Goal: Find specific fact: Find specific fact

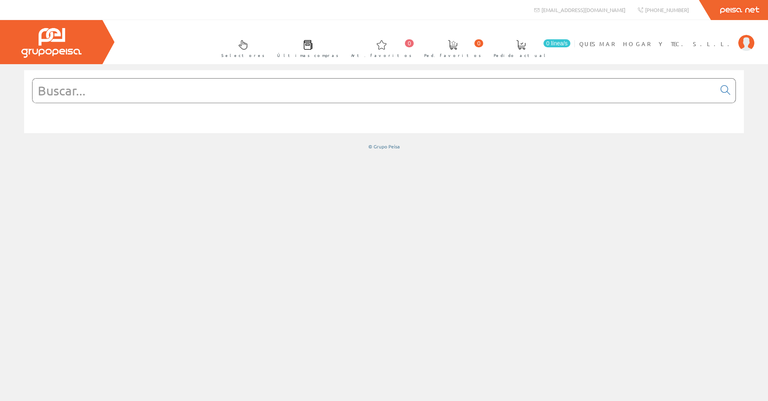
paste input "20000251-190"
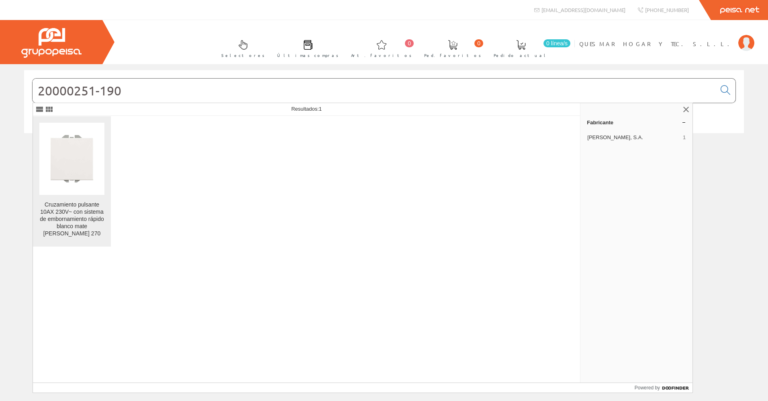
type input "20000251-190"
click at [67, 162] on img at bounding box center [71, 158] width 65 height 65
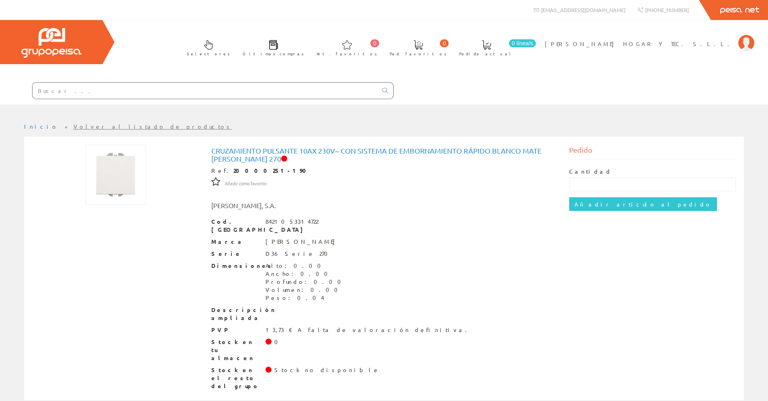
click at [112, 94] on input "text" at bounding box center [205, 91] width 345 height 16
paste input "20001333-190"
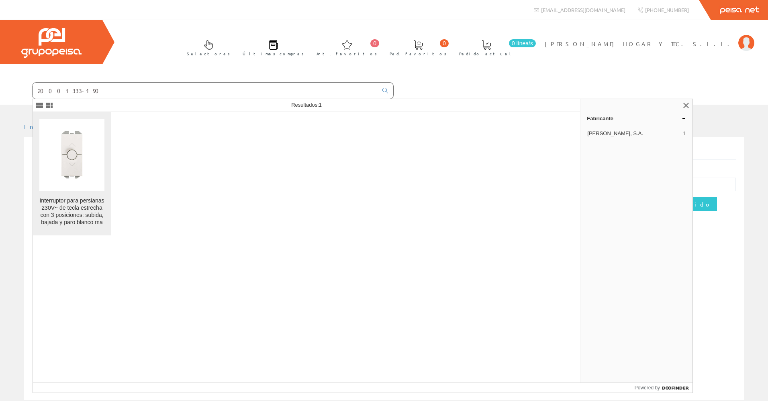
type input "20001333-190"
click at [73, 156] on img at bounding box center [71, 154] width 65 height 65
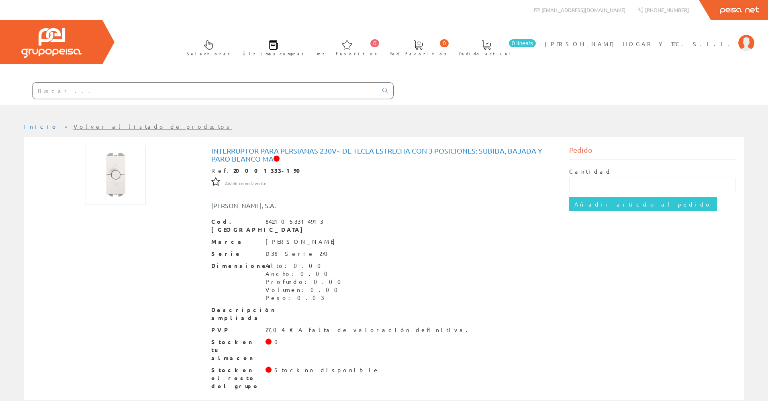
paste input "20000801-190"
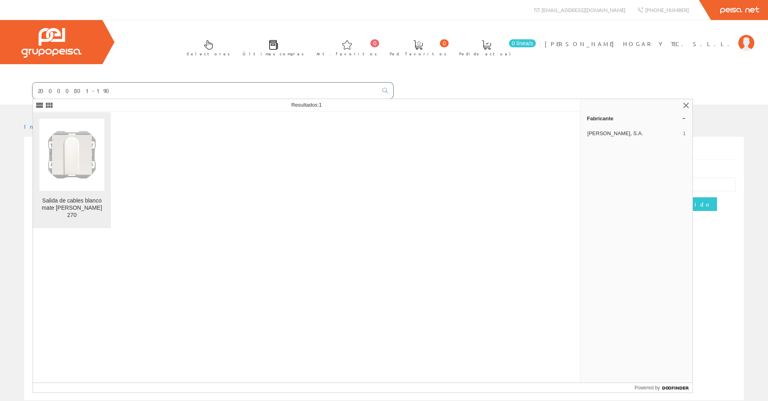
type input "20000801-190"
click at [79, 166] on img at bounding box center [71, 154] width 65 height 65
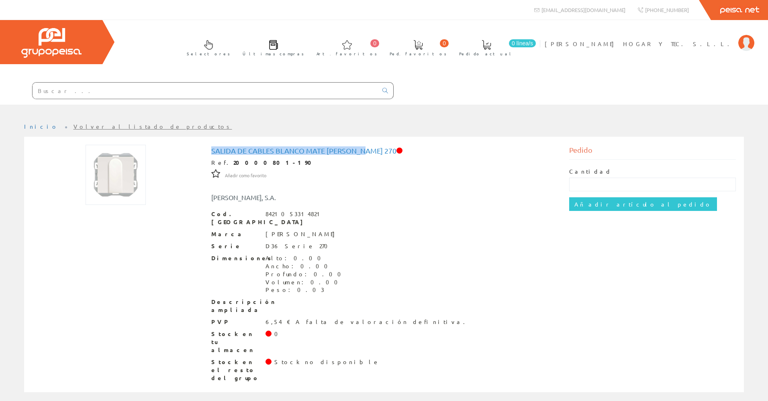
drag, startPoint x: 210, startPoint y: 151, endPoint x: 361, endPoint y: 151, distance: 150.6
click at [361, 151] on div "Salida de cables blanco mate [PERSON_NAME] 270 Ref. 20000801-190 Añadir como fa…" at bounding box center [384, 266] width 358 height 242
copy h1 "Salida de cables blanco mate [PERSON_NAME] 270"
click at [68, 92] on input "text" at bounding box center [205, 91] width 345 height 16
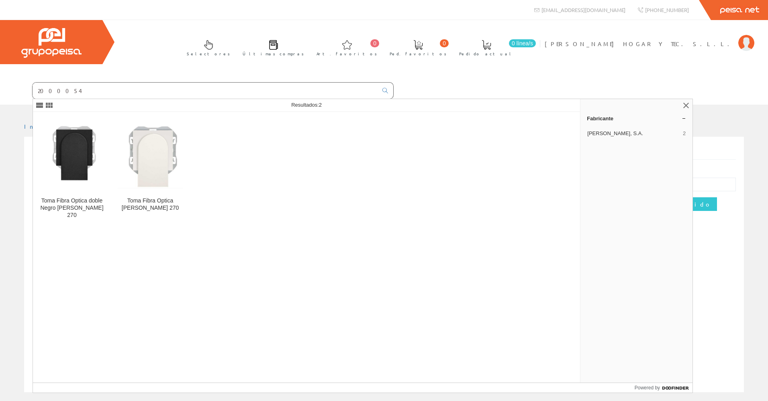
click at [55, 90] on input "2000054" at bounding box center [205, 91] width 345 height 16
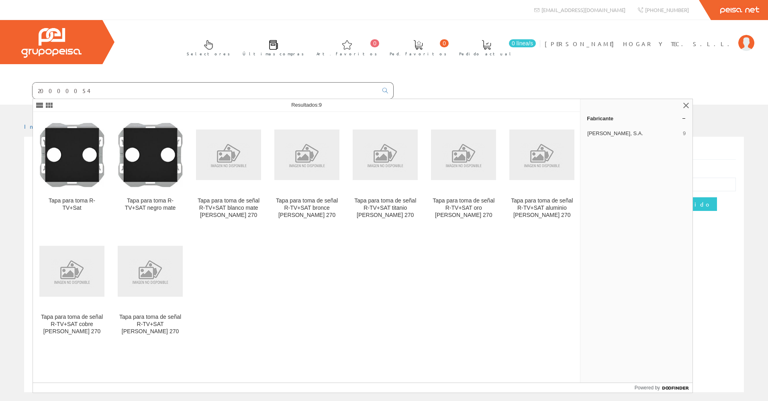
click at [76, 86] on input "20000054" at bounding box center [205, 91] width 345 height 16
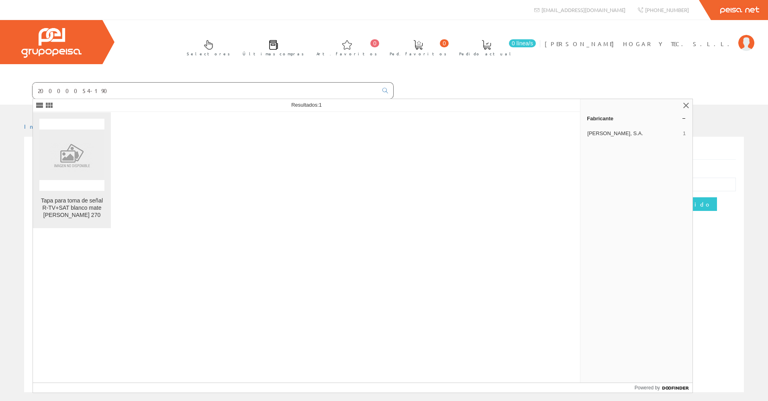
type input "20000054-190"
click at [83, 163] on img at bounding box center [71, 155] width 65 height 51
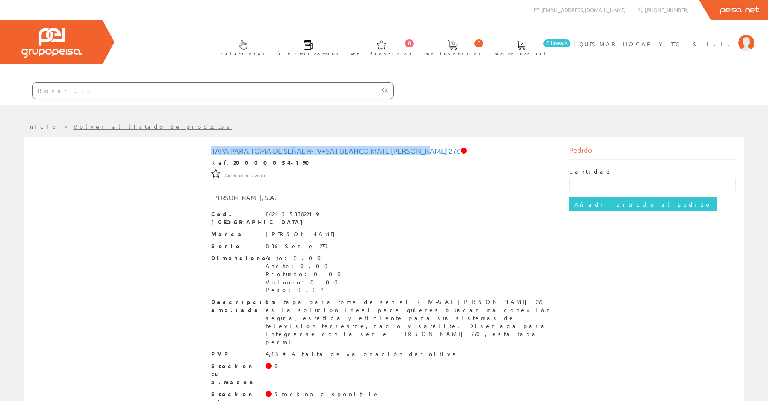
drag, startPoint x: 211, startPoint y: 152, endPoint x: 426, endPoint y: 151, distance: 214.8
click at [426, 151] on h1 "Tapa para toma de señal R-TV+SAT blanco mate [PERSON_NAME] 270" at bounding box center [384, 151] width 346 height 8
copy h1 "Tapa para toma de señal R-TV+SAT blanco mate [PERSON_NAME] 270"
